Goal: Information Seeking & Learning: Learn about a topic

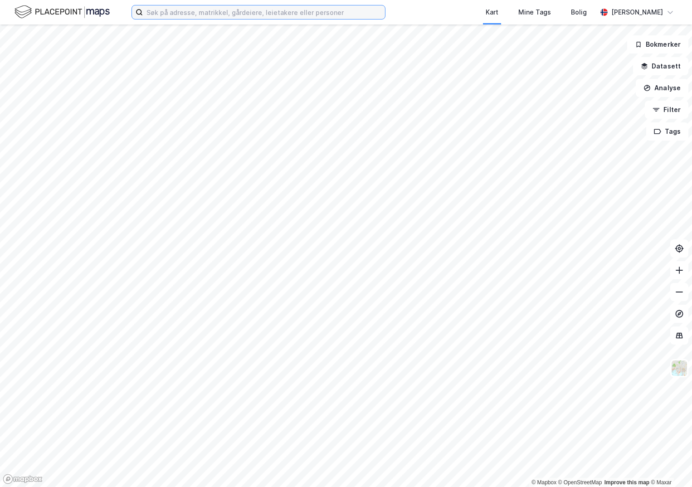
click at [179, 10] on input at bounding box center [264, 12] width 242 height 14
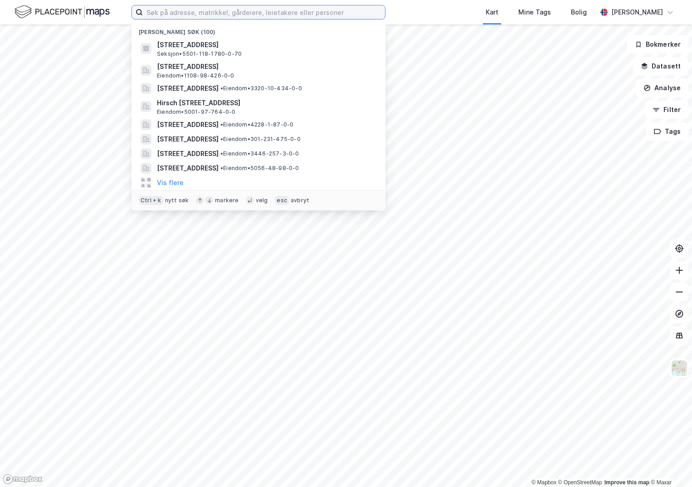
paste input "119-26/331/0/0"
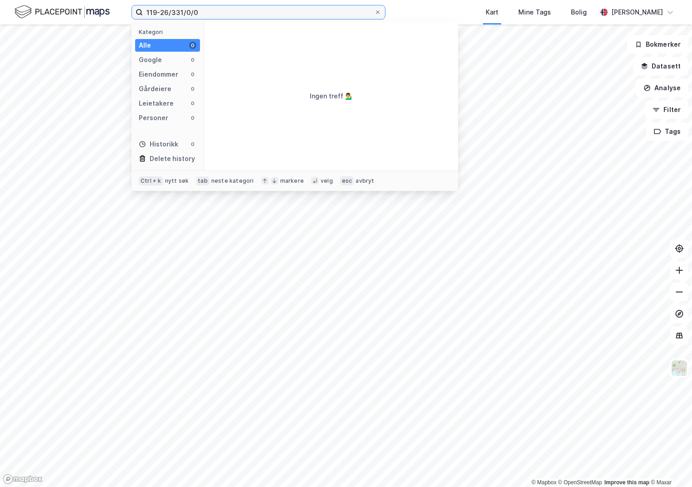
click at [205, 11] on input "119-26/331/0/0" at bounding box center [258, 12] width 231 height 14
drag, startPoint x: 205, startPoint y: 11, endPoint x: 116, endPoint y: 5, distance: 90.0
click at [116, 5] on div "119-26/331/0/0 Kategori Alle 0 Google 0 Eiendommer 0 Gårdeiere 0 Leietakere 0 P…" at bounding box center [346, 12] width 692 height 24
click at [146, 10] on input "119-26/331/0/0" at bounding box center [258, 12] width 231 height 14
type input "1119-26/331/0/0"
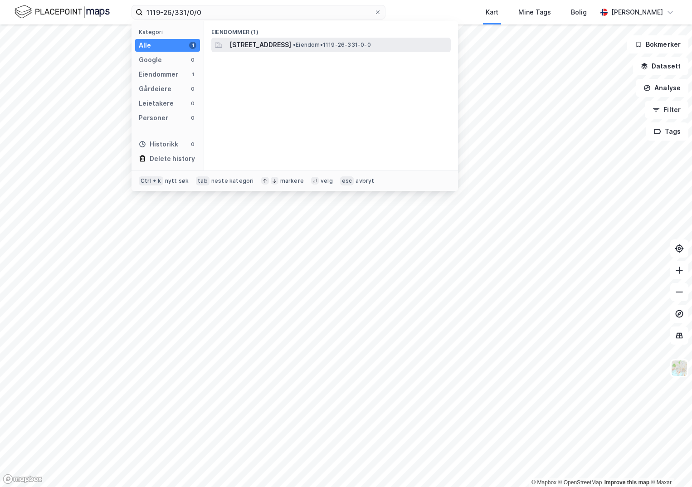
click at [260, 42] on span "[STREET_ADDRESS]" at bounding box center [260, 44] width 62 height 11
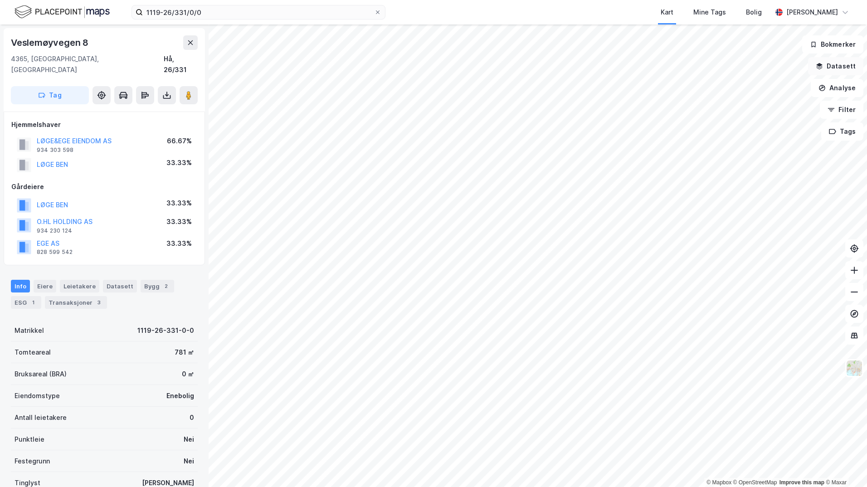
click at [691, 66] on button "Datasett" at bounding box center [835, 66] width 55 height 18
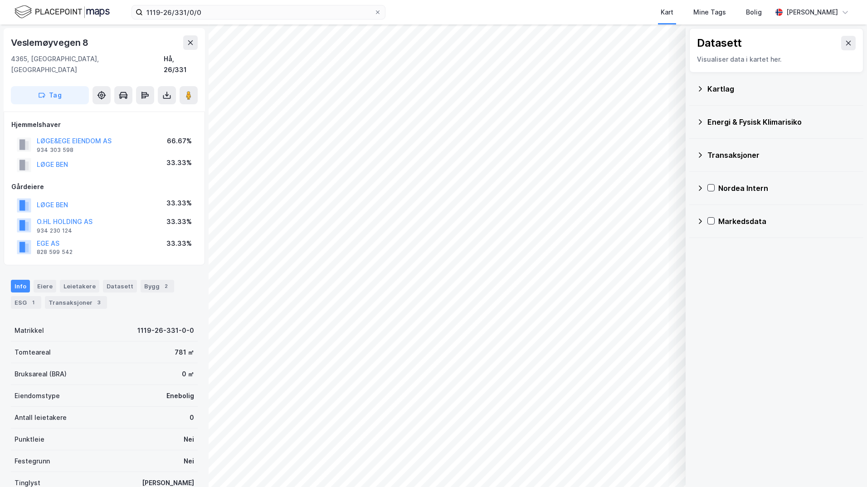
click at [691, 92] on div "Kartlag" at bounding box center [781, 88] width 149 height 11
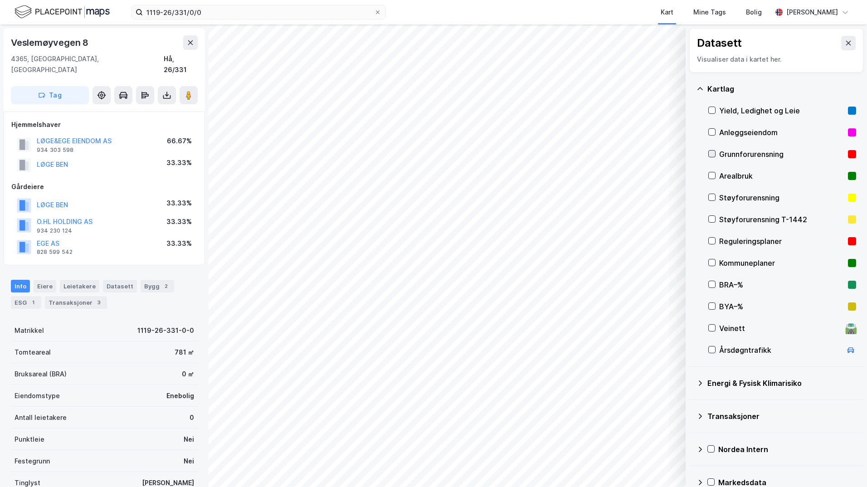
click at [691, 153] on icon at bounding box center [711, 153] width 6 height 6
click at [691, 381] on icon at bounding box center [699, 382] width 7 height 7
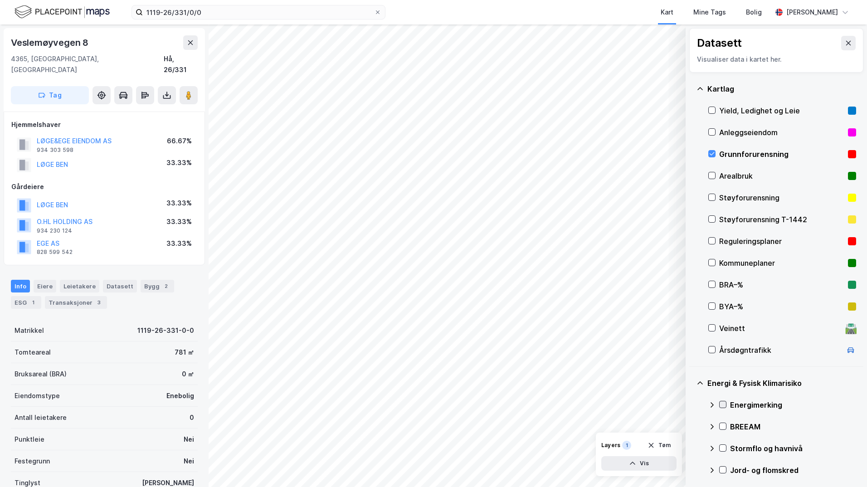
click at [691, 403] on icon at bounding box center [722, 404] width 6 height 6
click at [691, 403] on icon at bounding box center [711, 404] width 7 height 7
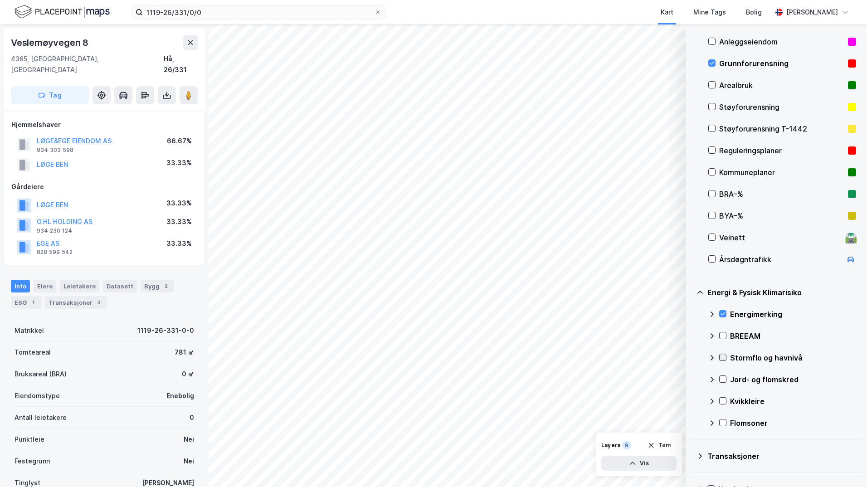
click at [691, 356] on icon at bounding box center [722, 357] width 6 height 6
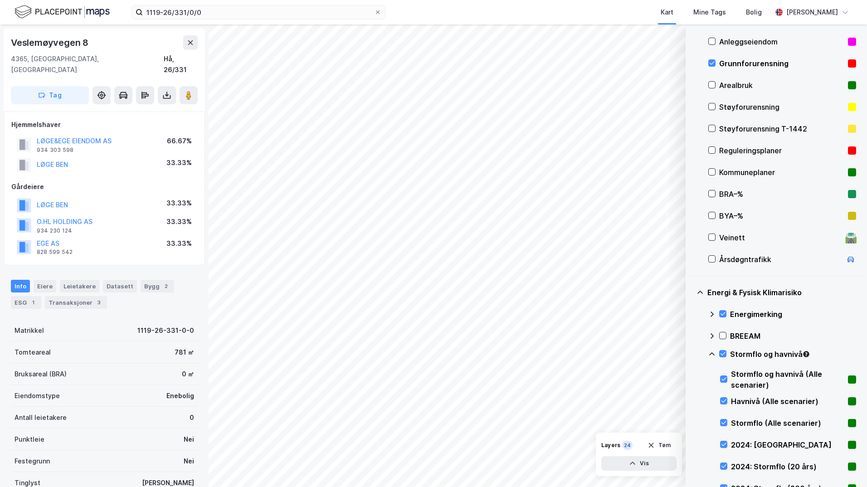
click at [691, 352] on icon at bounding box center [711, 353] width 7 height 7
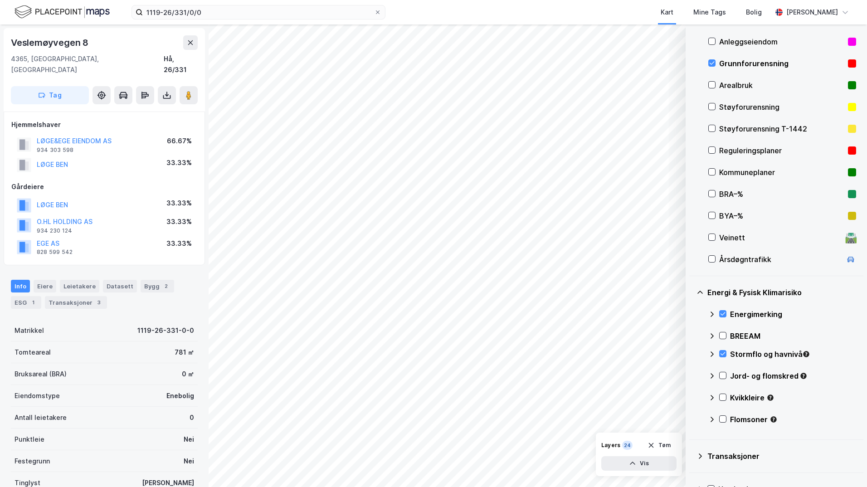
drag, startPoint x: 725, startPoint y: 375, endPoint x: 719, endPoint y: 379, distance: 7.3
click at [691, 375] on icon at bounding box center [722, 375] width 6 height 6
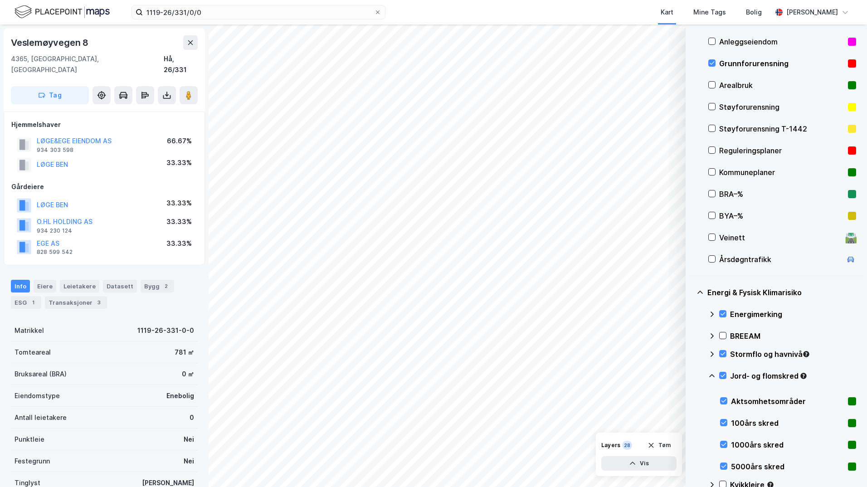
click at [691, 376] on icon at bounding box center [711, 375] width 7 height 7
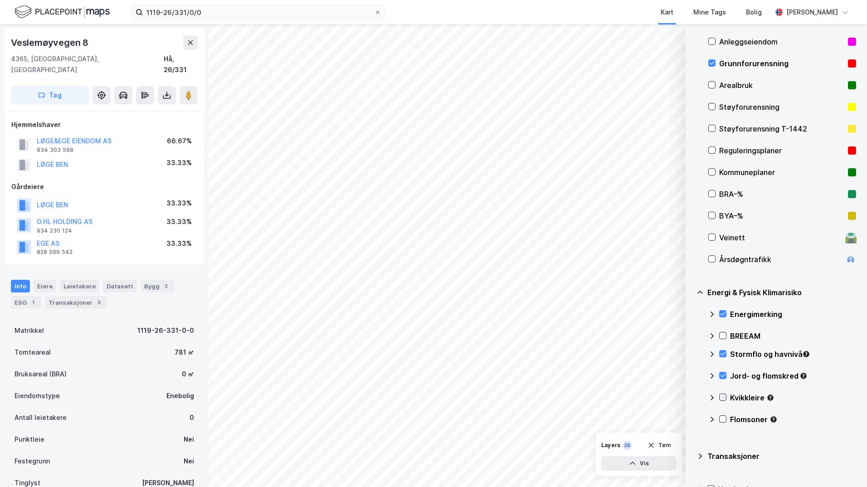
click at [691, 396] on icon at bounding box center [722, 397] width 6 height 6
click at [691, 398] on icon at bounding box center [711, 397] width 5 height 3
click at [691, 417] on icon at bounding box center [722, 419] width 6 height 6
click at [691, 419] on icon at bounding box center [711, 419] width 7 height 7
